Goal: Book appointment/travel/reservation

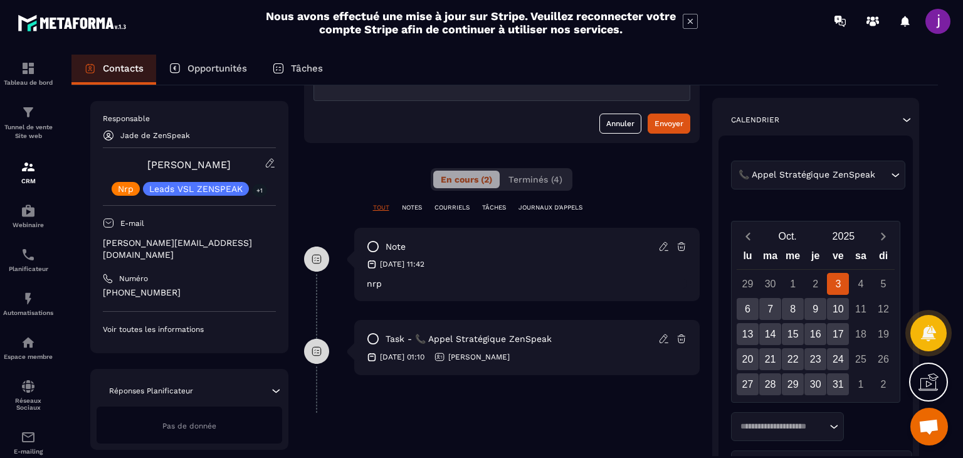
scroll to position [251, 0]
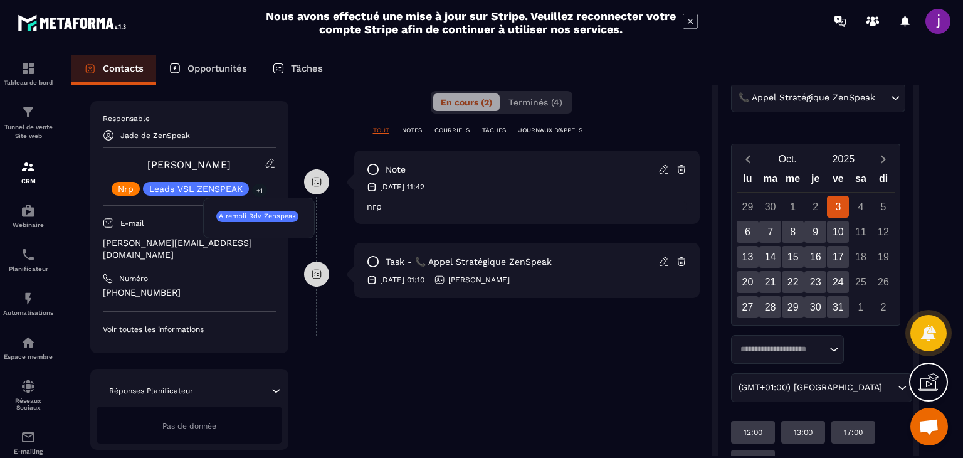
click at [256, 192] on p "+1" at bounding box center [259, 190] width 15 height 13
click at [258, 189] on p "+1" at bounding box center [259, 190] width 15 height 13
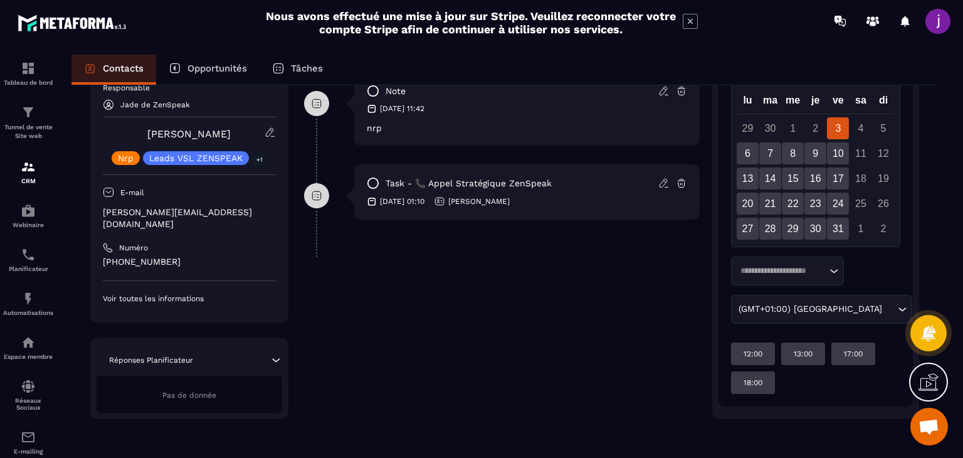
scroll to position [266, 0]
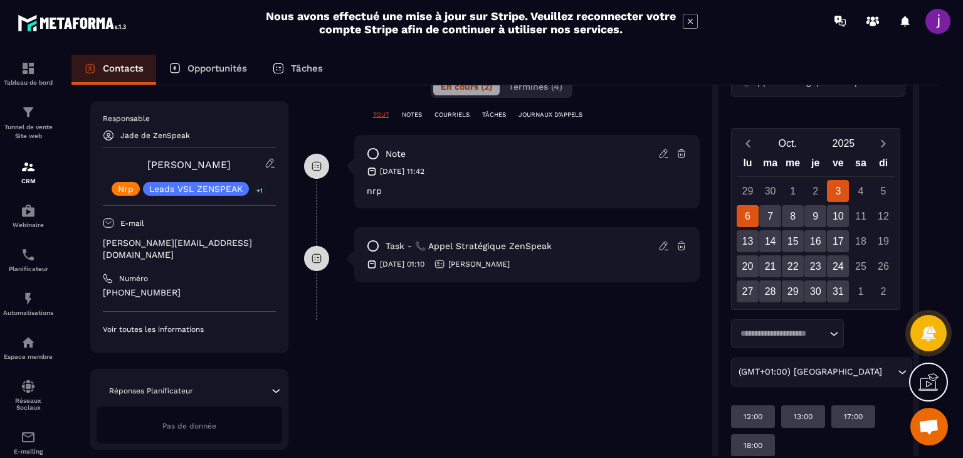
click at [750, 218] on div "6" at bounding box center [748, 216] width 22 height 22
click at [836, 189] on div "3" at bounding box center [838, 191] width 22 height 22
click at [740, 210] on div "6" at bounding box center [748, 216] width 22 height 22
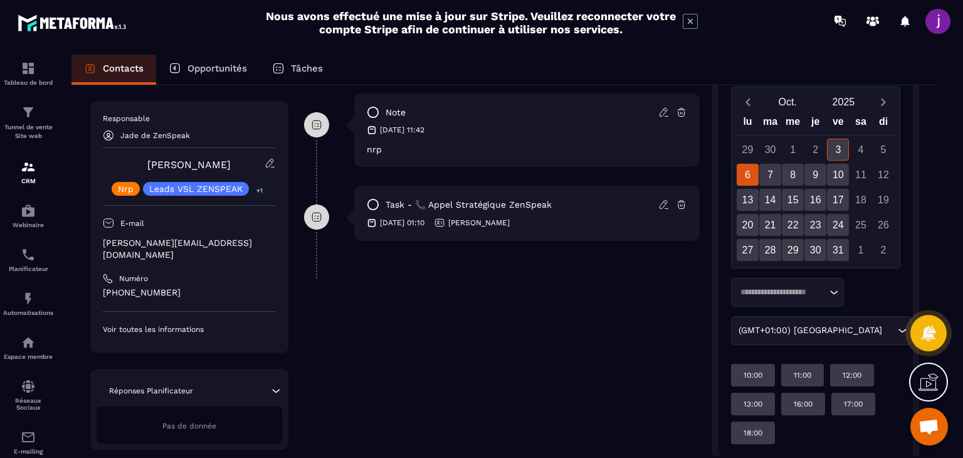
scroll to position [329, 0]
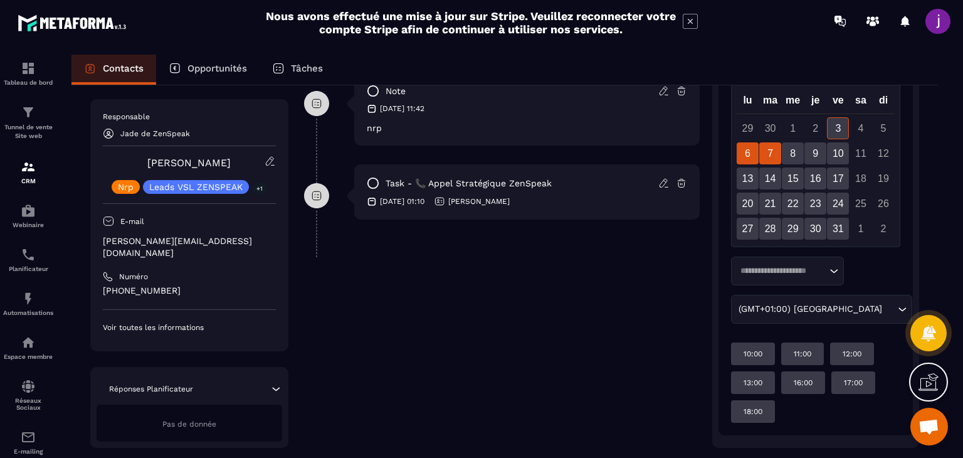
click at [769, 147] on div "7" at bounding box center [770, 153] width 22 height 22
click at [812, 350] on div "11:00" at bounding box center [802, 353] width 43 height 23
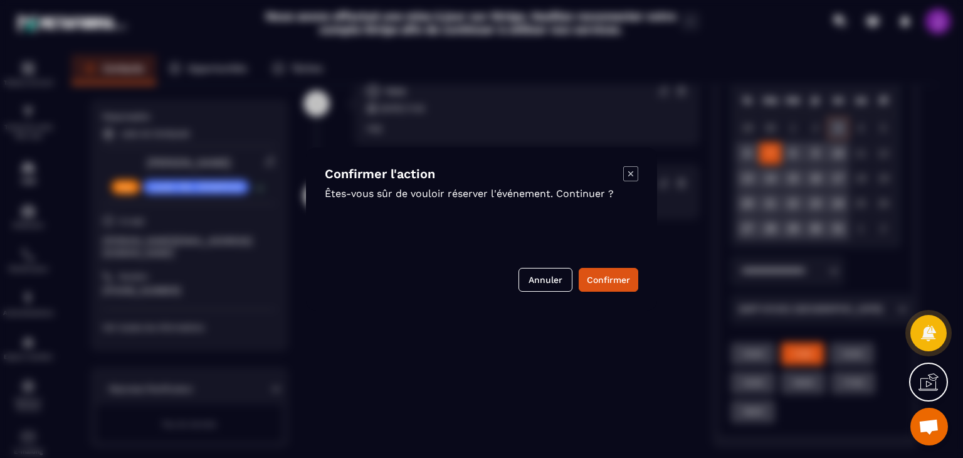
click at [632, 171] on icon "Modal window" at bounding box center [630, 173] width 15 height 15
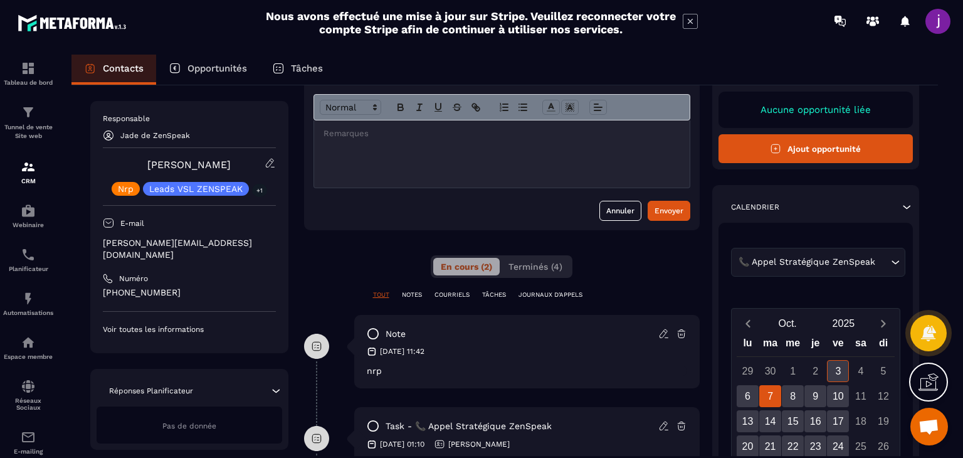
scroll to position [87, 0]
click at [235, 302] on div "Responsable Jade de ZenSpeak [PERSON_NAME] Leads VSL ZENSPEAK +1 E-mail [PERSON…" at bounding box center [189, 223] width 173 height 221
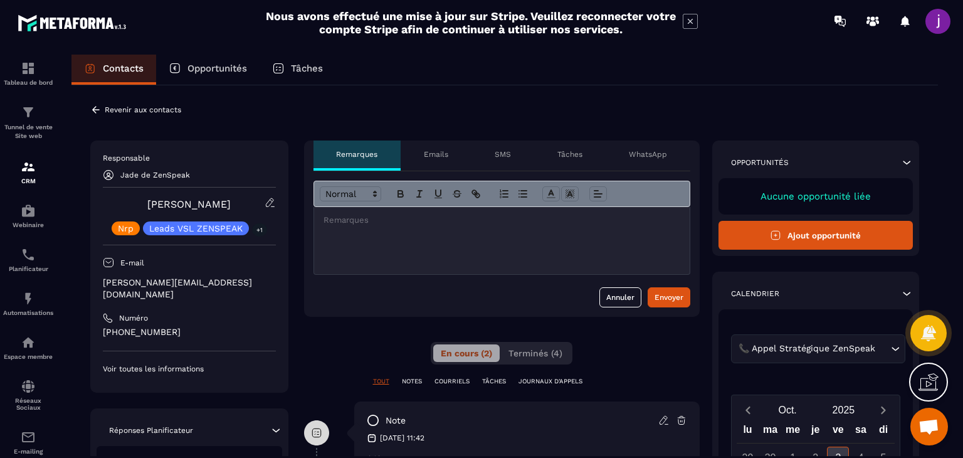
scroll to position [27, 0]
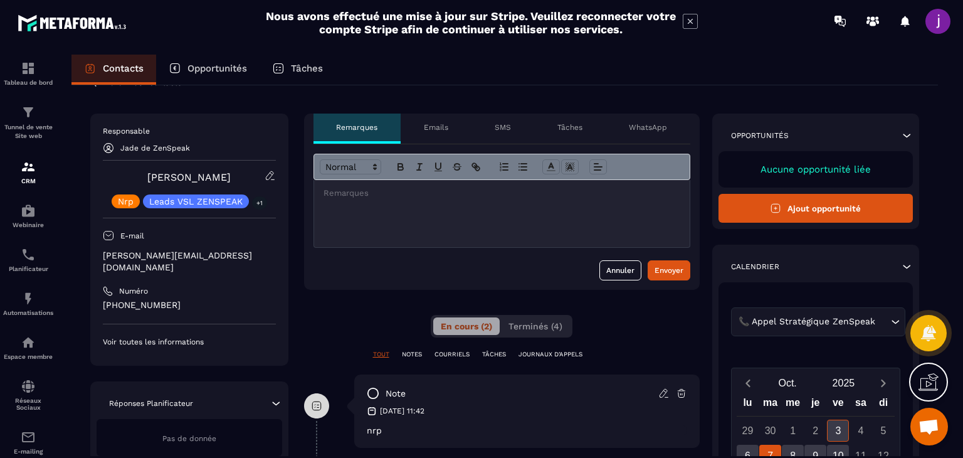
click at [428, 221] on div at bounding box center [501, 213] width 375 height 67
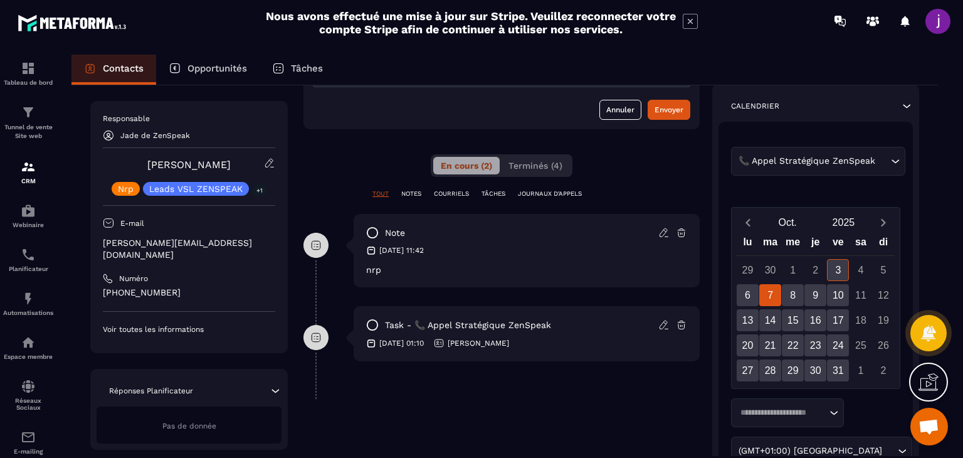
click at [772, 289] on div "7" at bounding box center [770, 295] width 22 height 22
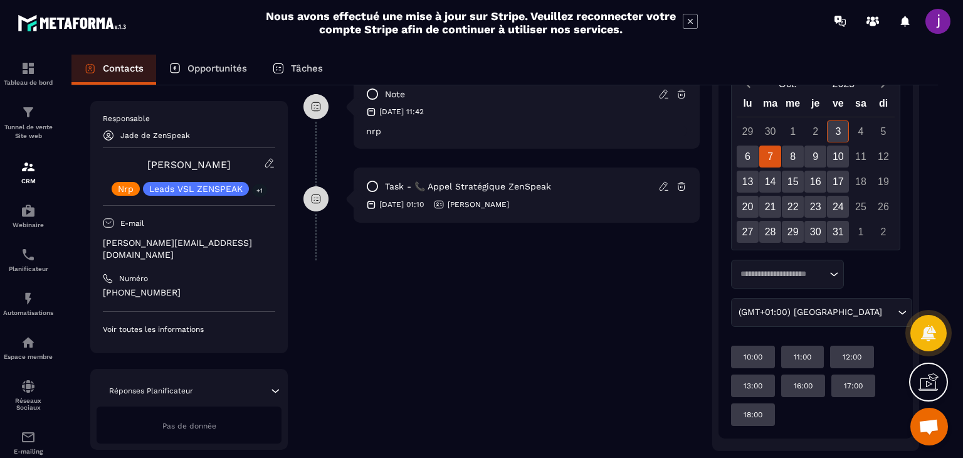
scroll to position [359, 0]
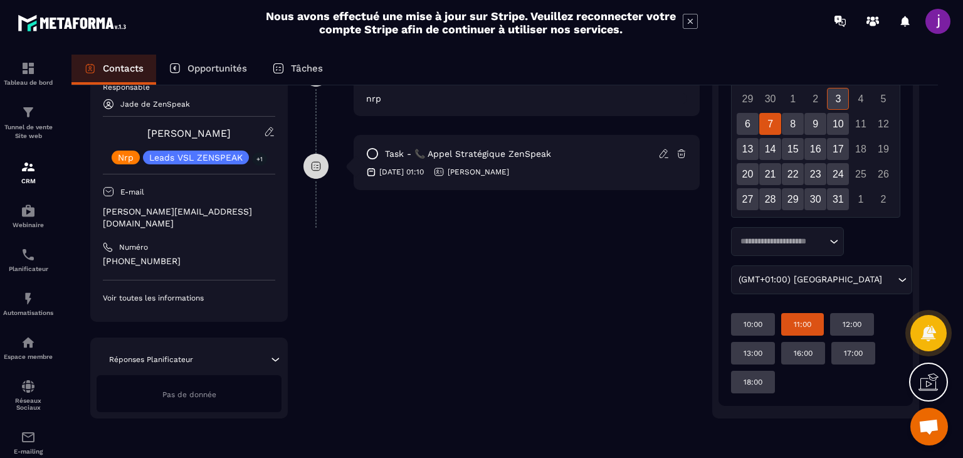
click at [815, 327] on div "11:00" at bounding box center [802, 324] width 43 height 23
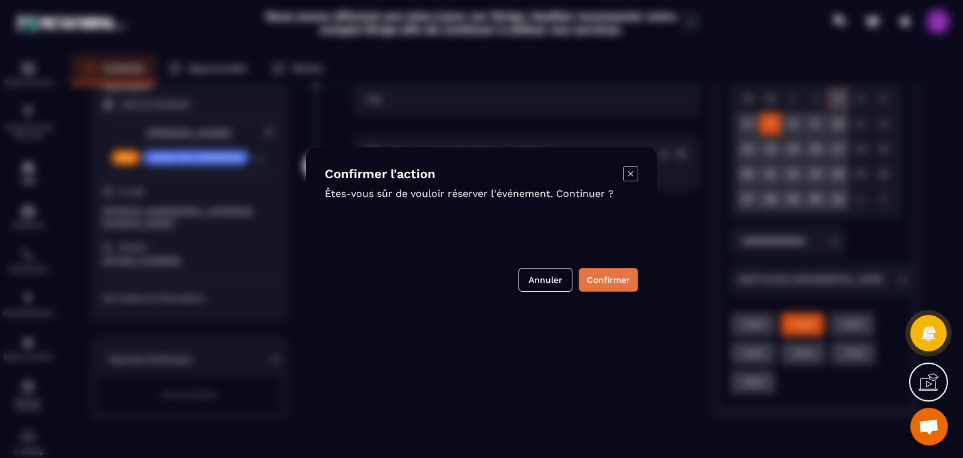
click at [599, 288] on button "Confirmer" at bounding box center [609, 280] width 60 height 24
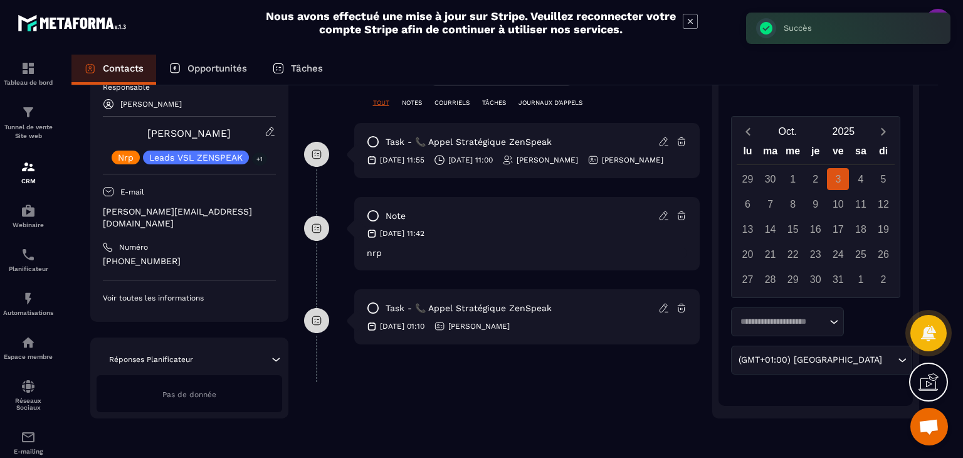
scroll to position [97, 0]
